Goal: Communication & Community: Answer question/provide support

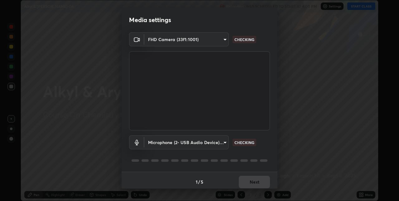
scroll to position [3, 0]
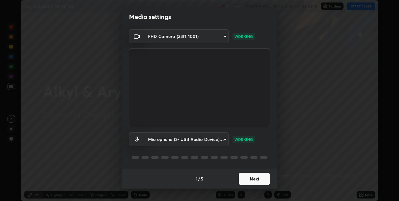
click at [257, 177] on button "Next" at bounding box center [254, 179] width 31 height 12
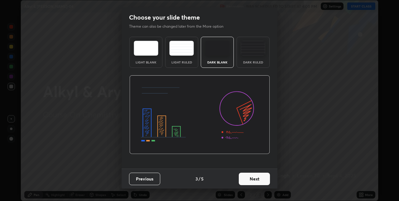
click at [259, 180] on button "Next" at bounding box center [254, 179] width 31 height 12
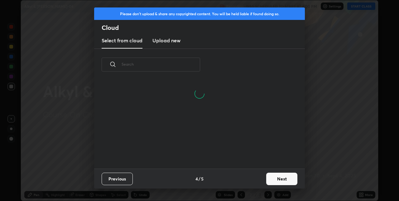
click at [271, 179] on button "Next" at bounding box center [281, 179] width 31 height 12
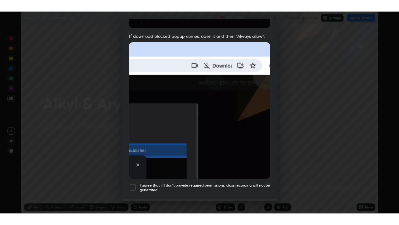
scroll to position [130, 0]
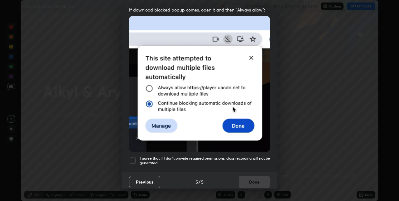
click at [133, 160] on div at bounding box center [132, 160] width 7 height 7
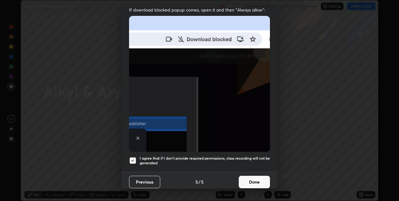
click at [252, 179] on button "Done" at bounding box center [254, 182] width 31 height 12
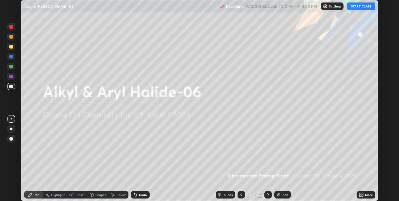
click at [361, 196] on icon at bounding box center [361, 195] width 5 height 5
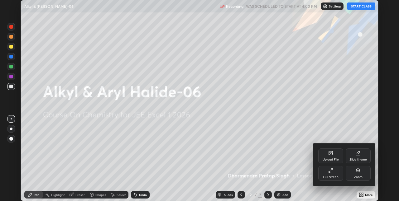
click at [332, 175] on div "Full screen" at bounding box center [330, 173] width 25 height 15
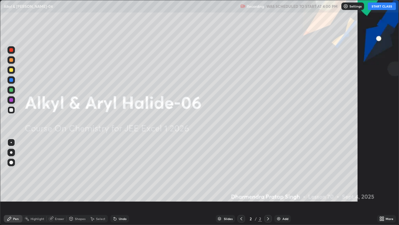
scroll to position [225, 399]
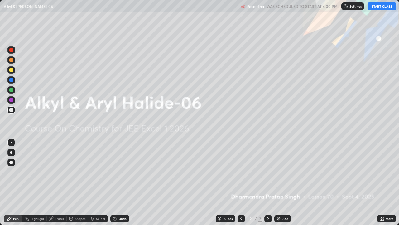
click at [387, 6] on button "START CLASS" at bounding box center [382, 5] width 28 height 7
click at [281, 201] on div "Add" at bounding box center [282, 218] width 17 height 7
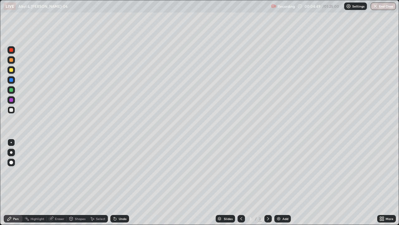
click at [61, 201] on div "Eraser" at bounding box center [57, 218] width 20 height 7
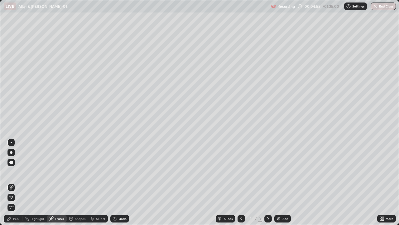
click at [22, 201] on div "Pen" at bounding box center [13, 218] width 19 height 12
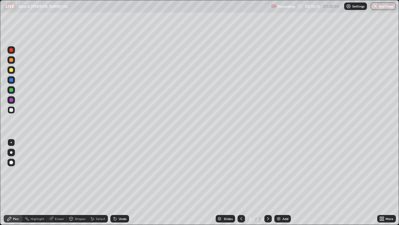
click at [283, 201] on div "Add" at bounding box center [286, 218] width 6 height 3
click at [63, 201] on div "Eraser" at bounding box center [57, 218] width 20 height 7
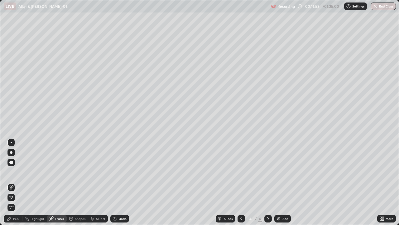
click at [16, 201] on div "Pen" at bounding box center [16, 218] width 6 height 3
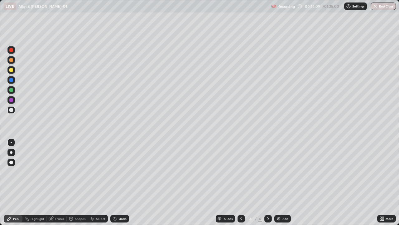
click at [284, 201] on div "Add" at bounding box center [282, 218] width 17 height 7
click at [281, 201] on div "Add" at bounding box center [282, 218] width 17 height 7
click at [287, 201] on div "Add" at bounding box center [282, 218] width 17 height 7
click at [283, 201] on div "Add" at bounding box center [286, 218] width 6 height 3
click at [241, 201] on icon at bounding box center [241, 218] width 5 height 5
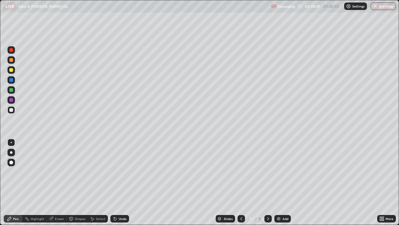
click at [241, 201] on icon at bounding box center [241, 218] width 5 height 5
click at [243, 201] on div at bounding box center [241, 218] width 7 height 7
click at [270, 201] on div at bounding box center [267, 218] width 7 height 12
click at [269, 201] on icon at bounding box center [268, 218] width 5 height 5
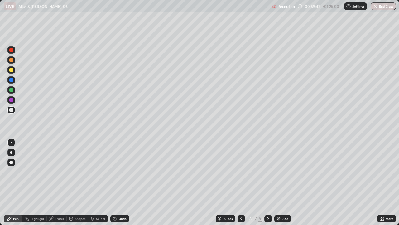
click at [281, 201] on div "Add" at bounding box center [282, 218] width 17 height 7
click at [14, 69] on div at bounding box center [10, 69] width 7 height 7
click at [12, 110] on div at bounding box center [11, 110] width 4 height 4
click at [13, 69] on div at bounding box center [11, 70] width 4 height 4
click at [63, 201] on div "Eraser" at bounding box center [59, 218] width 9 height 3
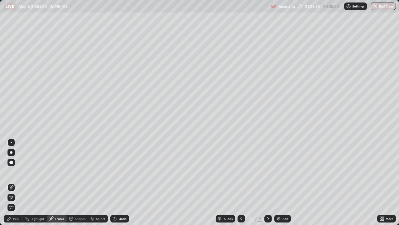
click at [16, 201] on div "Pen" at bounding box center [16, 218] width 6 height 3
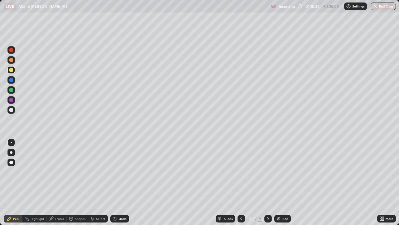
click at [280, 201] on div "Add" at bounding box center [282, 218] width 17 height 7
click at [64, 201] on div "Eraser" at bounding box center [57, 218] width 20 height 7
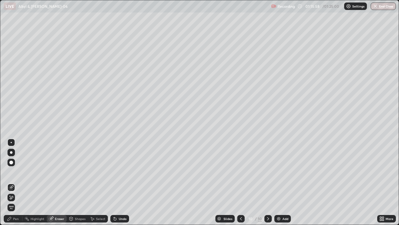
click at [21, 201] on div "Pen" at bounding box center [13, 218] width 19 height 7
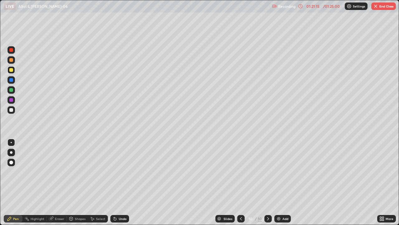
click at [283, 201] on div "Add" at bounding box center [282, 218] width 17 height 7
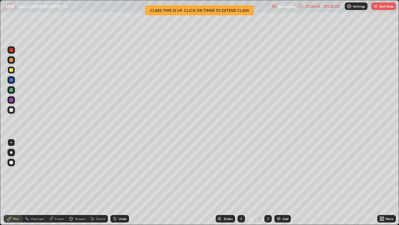
click at [309, 7] on div "01:26:53" at bounding box center [312, 6] width 17 height 4
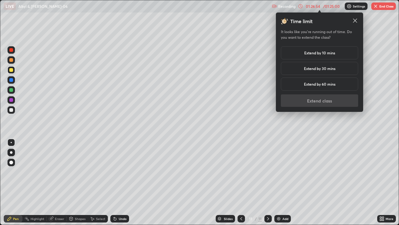
click at [314, 53] on h5 "Extend by 10 mins" at bounding box center [319, 53] width 31 height 6
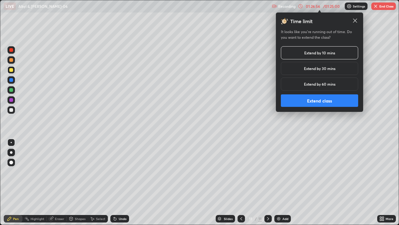
click at [311, 100] on button "Extend class" at bounding box center [319, 100] width 77 height 12
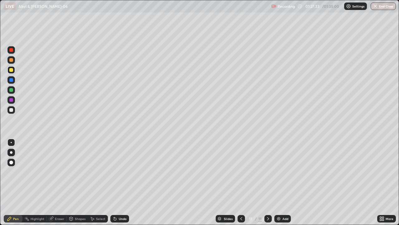
click at [57, 201] on div "Eraser" at bounding box center [59, 218] width 9 height 3
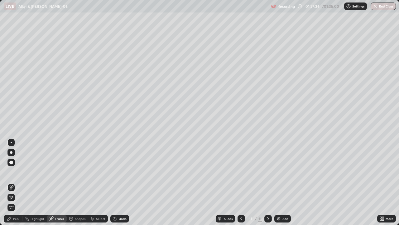
click at [16, 201] on div "Pen" at bounding box center [16, 218] width 6 height 3
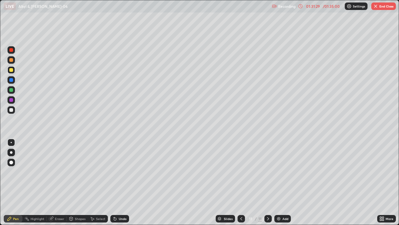
click at [282, 201] on div "Add" at bounding box center [282, 218] width 17 height 7
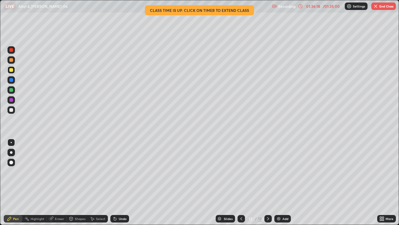
click at [387, 7] on button "End Class" at bounding box center [383, 5] width 25 height 7
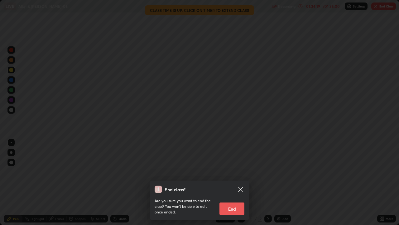
click at [238, 201] on button "End" at bounding box center [232, 208] width 25 height 12
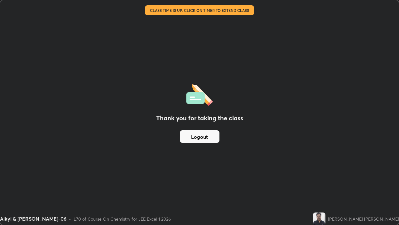
click at [191, 135] on button "Logout" at bounding box center [200, 136] width 40 height 12
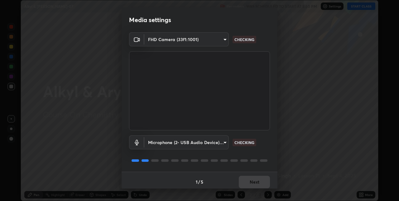
scroll to position [3, 0]
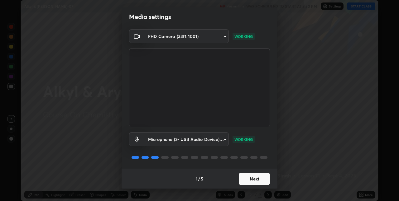
click at [256, 177] on button "Next" at bounding box center [254, 179] width 31 height 12
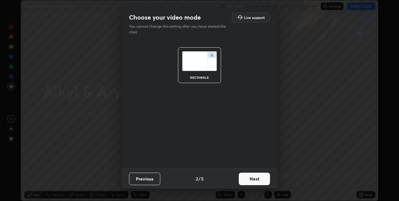
scroll to position [0, 0]
click at [256, 179] on button "Next" at bounding box center [254, 179] width 31 height 12
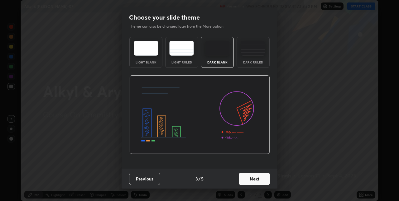
click at [259, 179] on button "Next" at bounding box center [254, 179] width 31 height 12
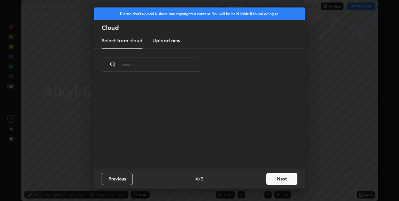
click at [275, 179] on button "Next" at bounding box center [281, 179] width 31 height 12
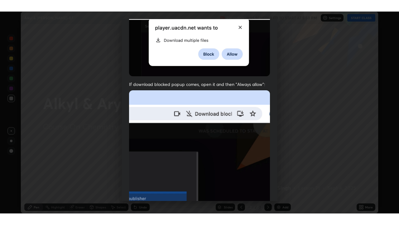
scroll to position [130, 0]
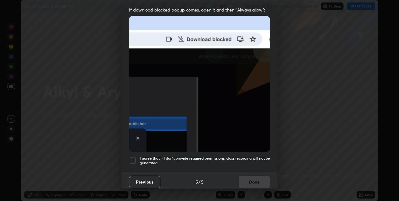
click at [136, 160] on div at bounding box center [132, 160] width 7 height 7
click at [249, 177] on button "Done" at bounding box center [254, 182] width 31 height 12
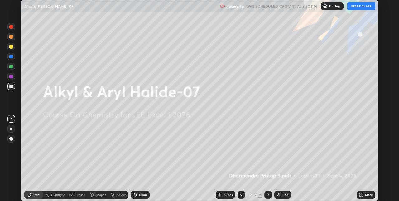
click at [362, 194] on icon at bounding box center [363, 194] width 2 height 2
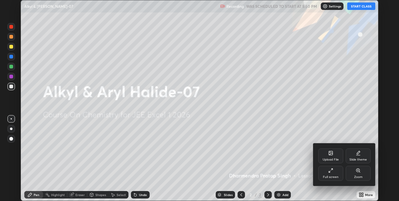
click at [332, 173] on icon at bounding box center [330, 170] width 5 height 5
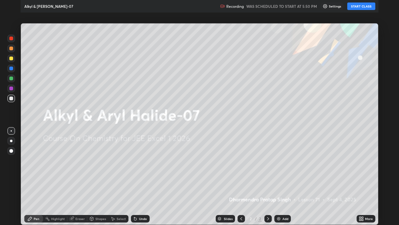
scroll to position [225, 399]
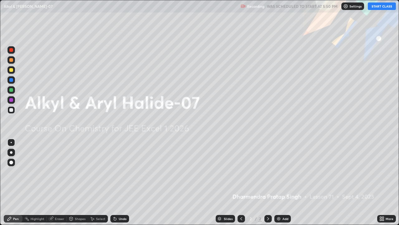
click at [382, 5] on button "START CLASS" at bounding box center [382, 5] width 28 height 7
click at [283, 201] on div "Add" at bounding box center [286, 218] width 6 height 3
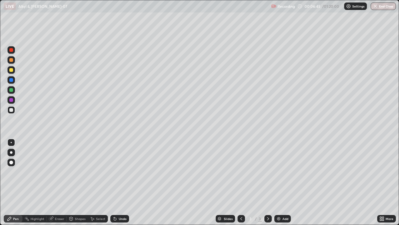
click at [61, 201] on div "Eraser" at bounding box center [59, 218] width 9 height 3
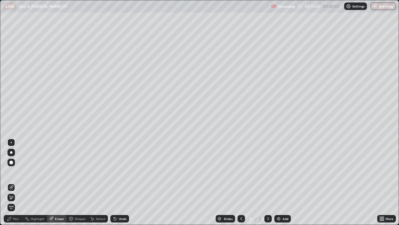
click at [18, 201] on div "Pen" at bounding box center [16, 218] width 6 height 3
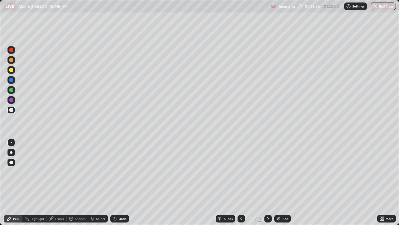
click at [285, 201] on div "Add" at bounding box center [282, 218] width 17 height 7
click at [244, 201] on div at bounding box center [241, 218] width 7 height 7
click at [268, 201] on icon at bounding box center [268, 218] width 5 height 5
click at [281, 201] on div "Add" at bounding box center [282, 218] width 17 height 7
click at [242, 201] on div at bounding box center [241, 218] width 7 height 7
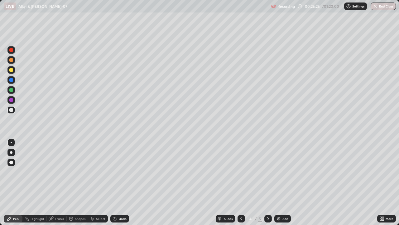
click at [241, 201] on icon at bounding box center [241, 218] width 5 height 5
click at [269, 201] on icon at bounding box center [268, 218] width 5 height 5
click at [268, 201] on icon at bounding box center [268, 218] width 5 height 5
click at [242, 201] on div at bounding box center [241, 218] width 7 height 7
click at [243, 201] on div at bounding box center [241, 218] width 7 height 7
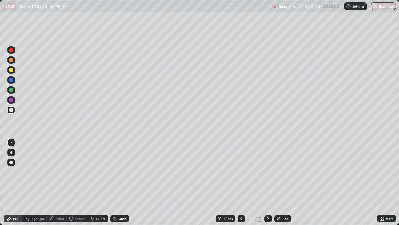
click at [280, 201] on img at bounding box center [278, 218] width 5 height 5
click at [281, 201] on div "Add" at bounding box center [282, 218] width 17 height 7
click at [12, 70] on div at bounding box center [11, 70] width 4 height 4
click at [269, 201] on icon at bounding box center [268, 218] width 5 height 5
click at [277, 201] on img at bounding box center [278, 218] width 5 height 5
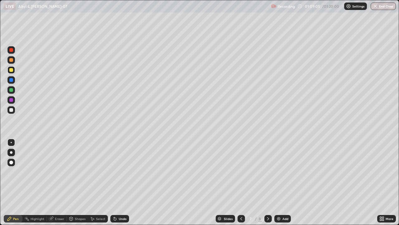
click at [282, 201] on div "Add" at bounding box center [282, 218] width 17 height 7
click at [378, 7] on img "button" at bounding box center [375, 6] width 5 height 5
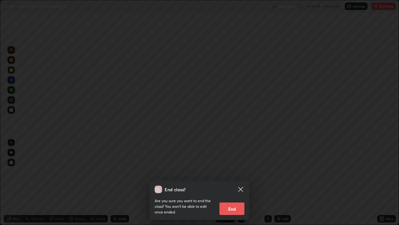
click at [236, 201] on button "End" at bounding box center [232, 208] width 25 height 12
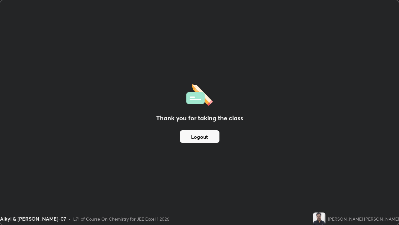
click at [204, 134] on button "Logout" at bounding box center [200, 136] width 40 height 12
